Goal: Information Seeking & Learning: Learn about a topic

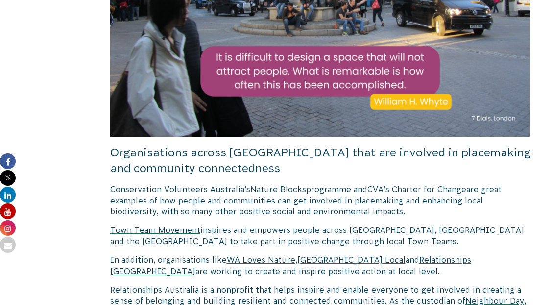
scroll to position [1392, 0]
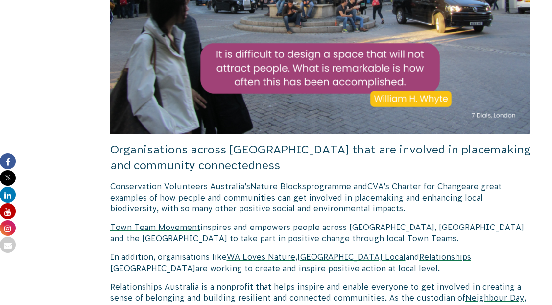
click at [286, 182] on span "Nature Blocks" at bounding box center [278, 186] width 56 height 9
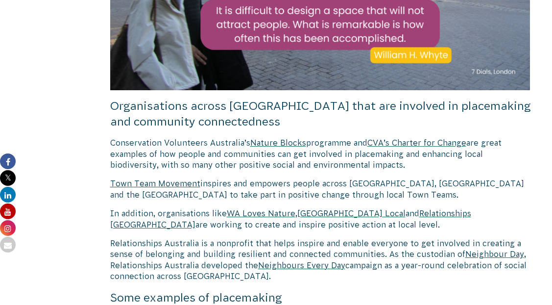
scroll to position [1447, 0]
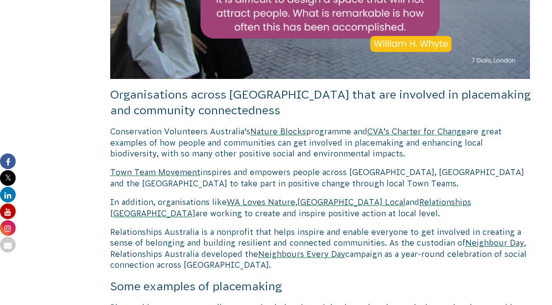
click at [433, 197] on span "Relationships Australia" at bounding box center [290, 207] width 361 height 20
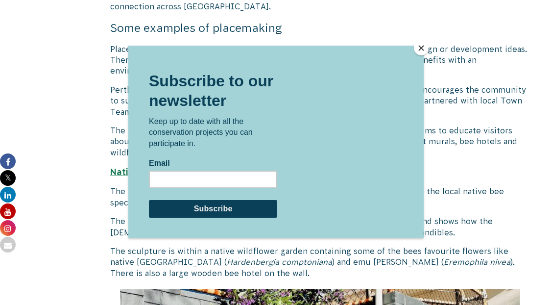
scroll to position [1706, 0]
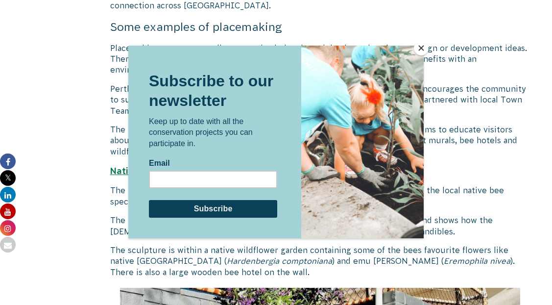
click at [421, 53] on button "Close" at bounding box center [421, 48] width 15 height 15
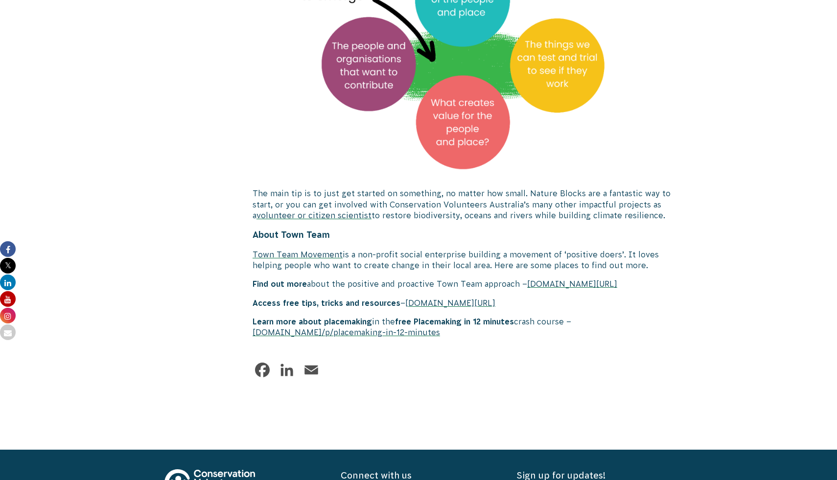
scroll to position [3024, 0]
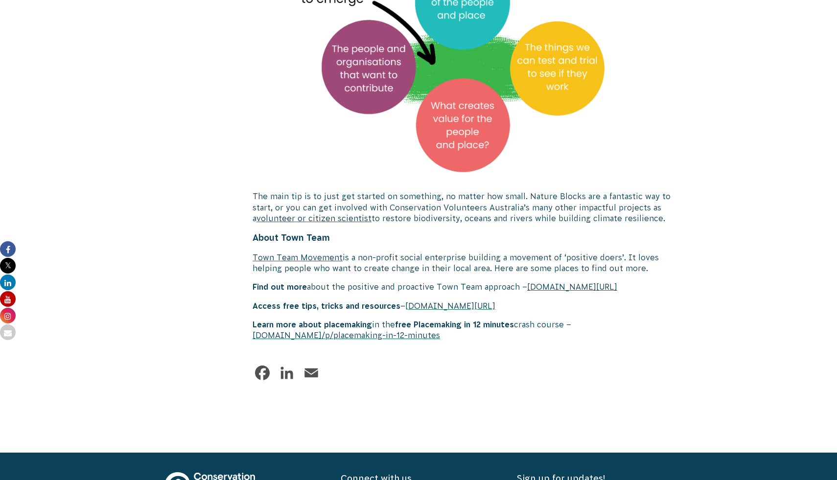
click at [360, 304] on span "www.placemaking.education/p/placemaking-in-12-minutes" at bounding box center [347, 335] width 188 height 9
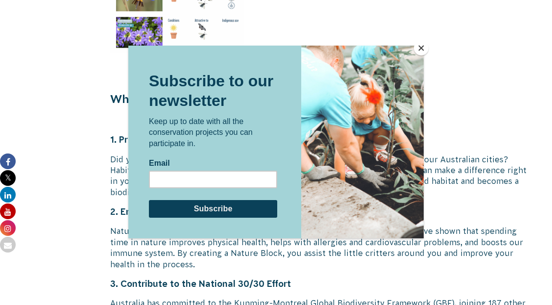
scroll to position [1848, 0]
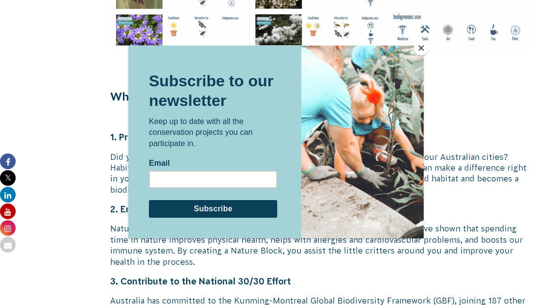
click at [421, 49] on button "Close" at bounding box center [421, 48] width 15 height 15
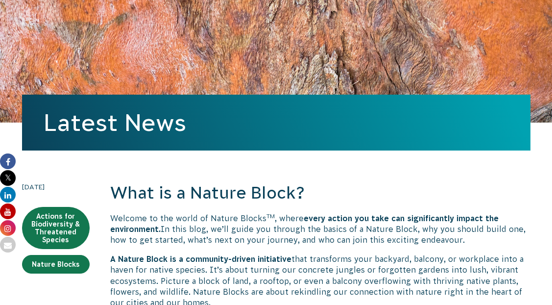
scroll to position [0, 0]
